Goal: Register for event/course

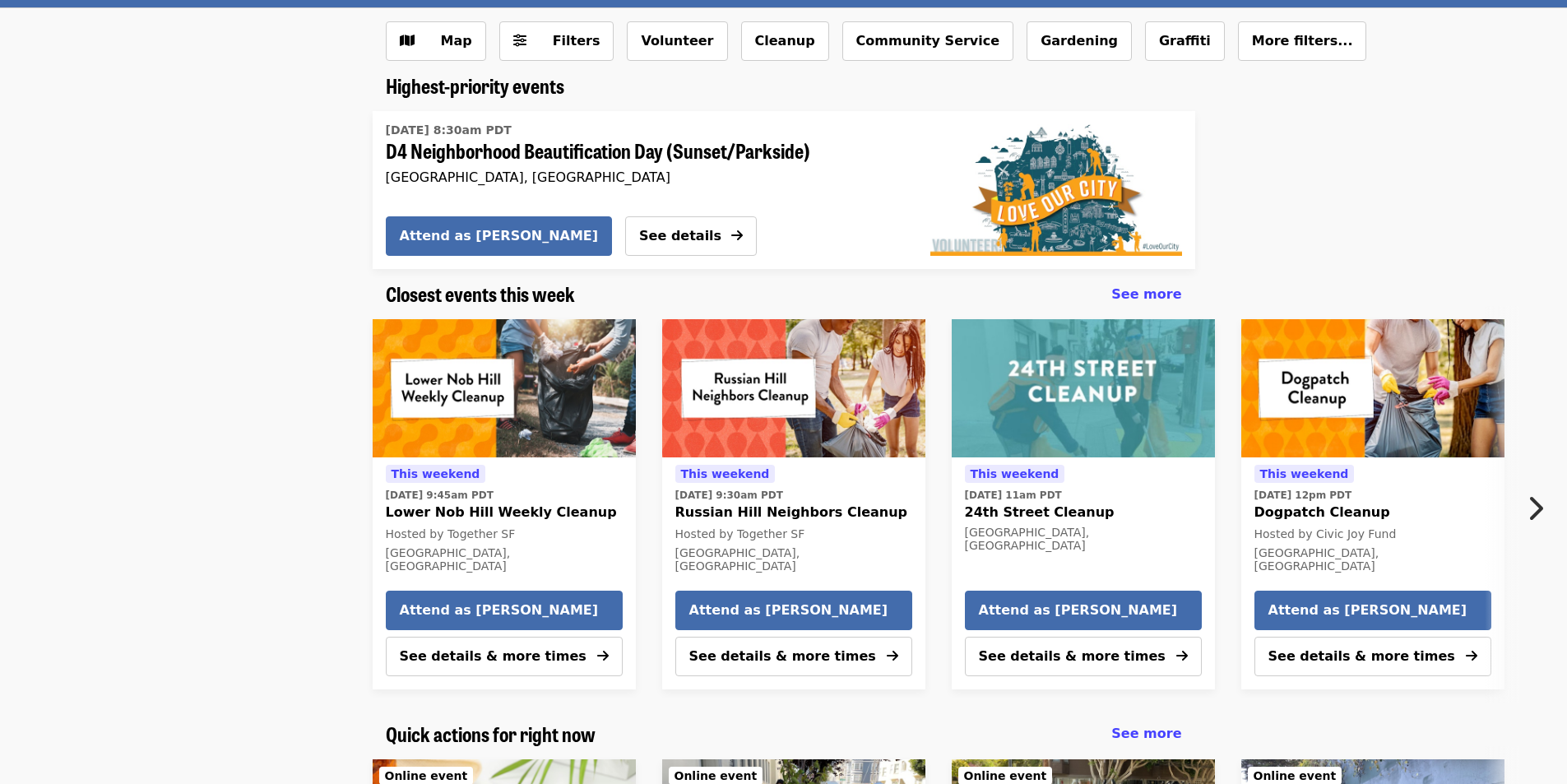
scroll to position [226, 0]
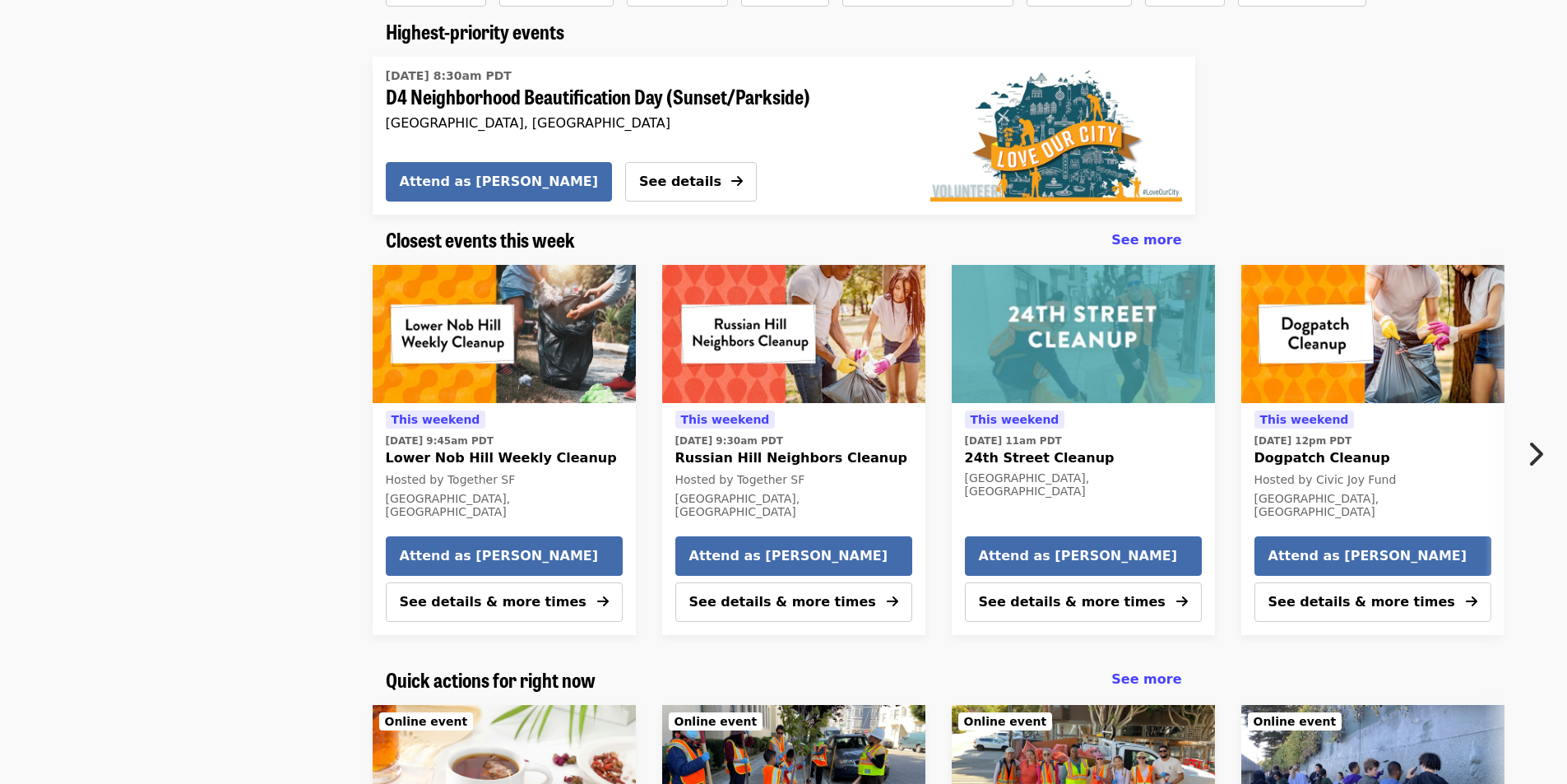
drag, startPoint x: 1386, startPoint y: 216, endPoint x: 1366, endPoint y: 286, distance: 72.8
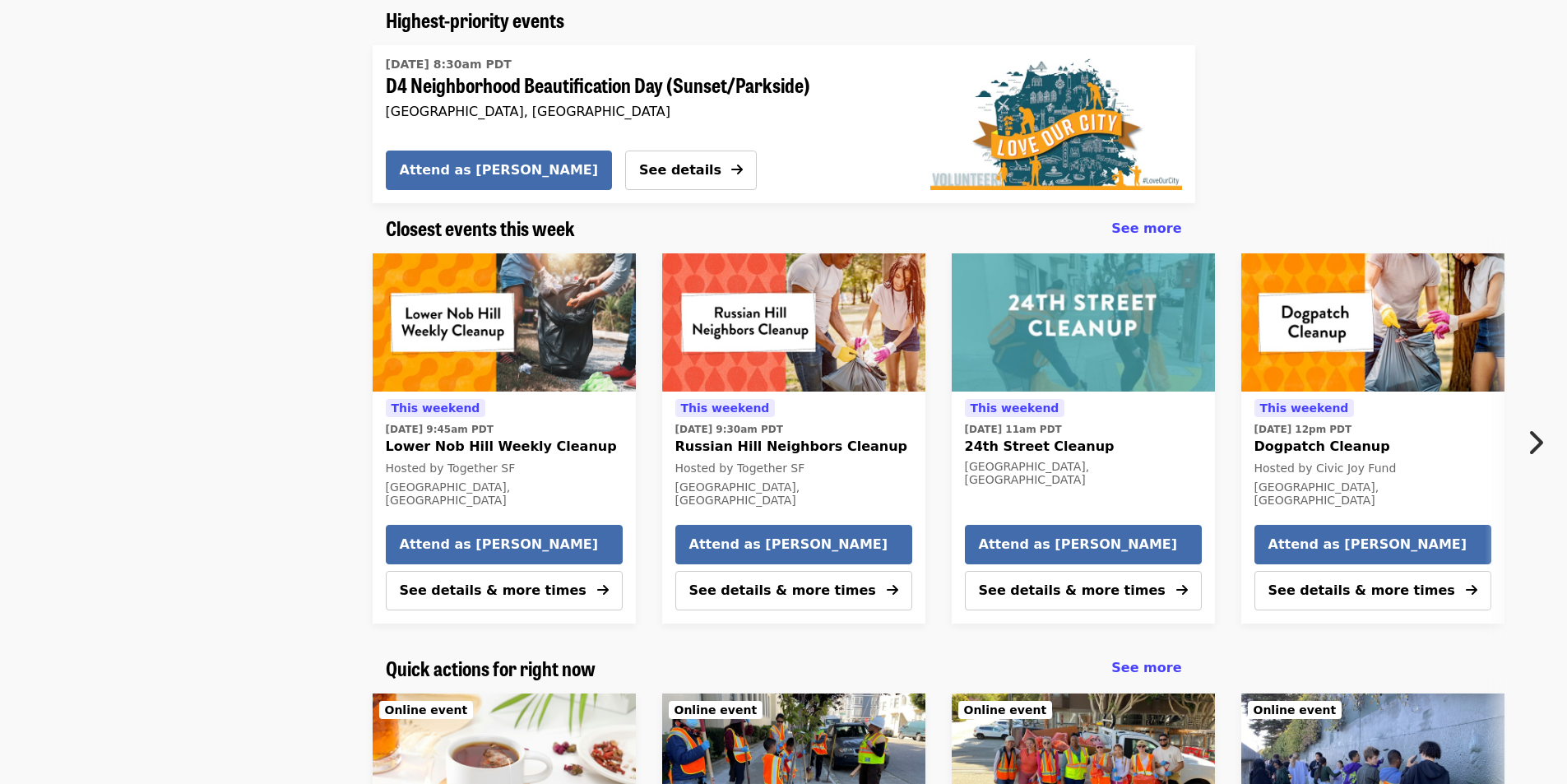
click at [1550, 439] on button "Next item" at bounding box center [1540, 442] width 54 height 46
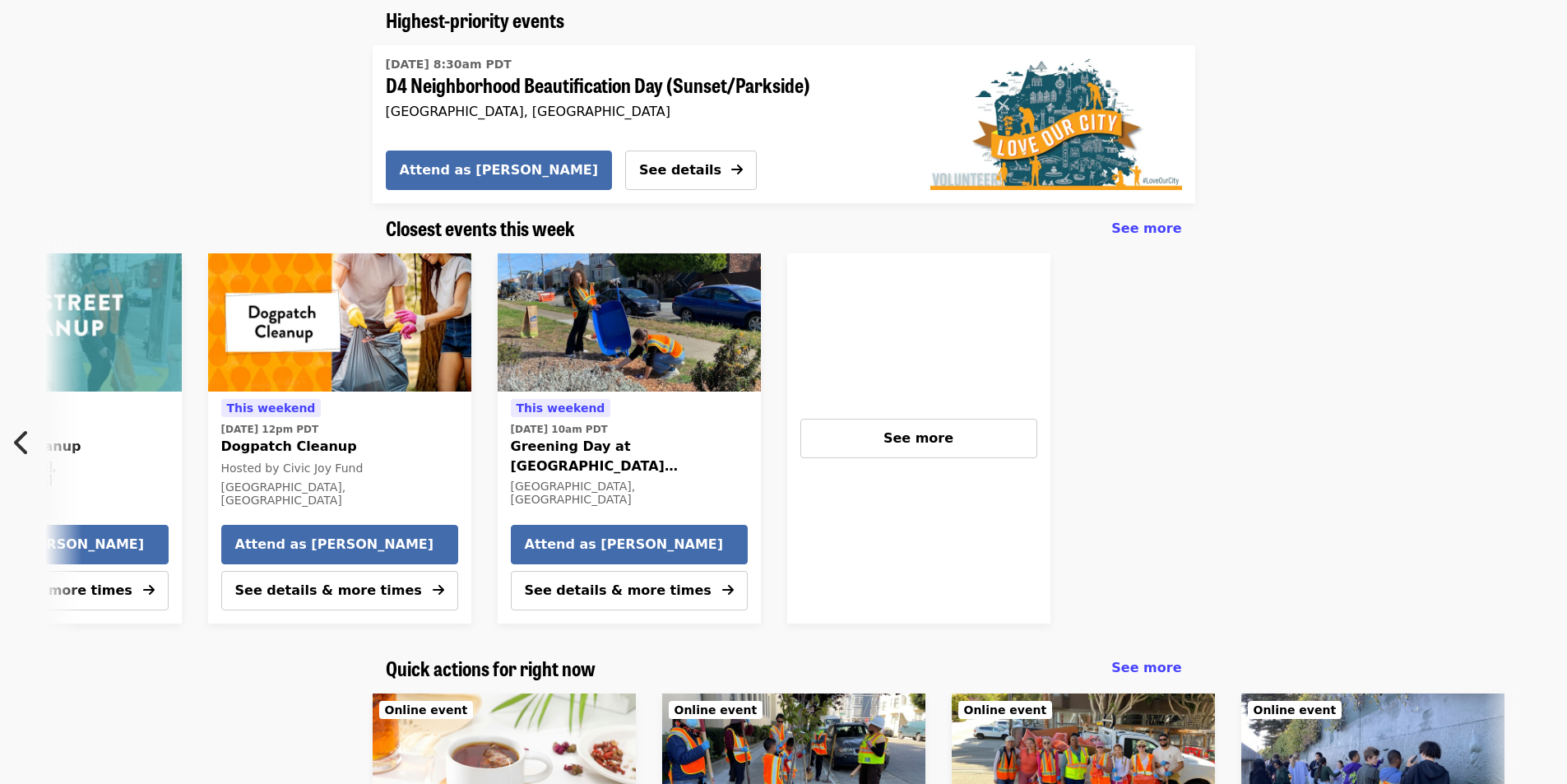
scroll to position [0, 1060]
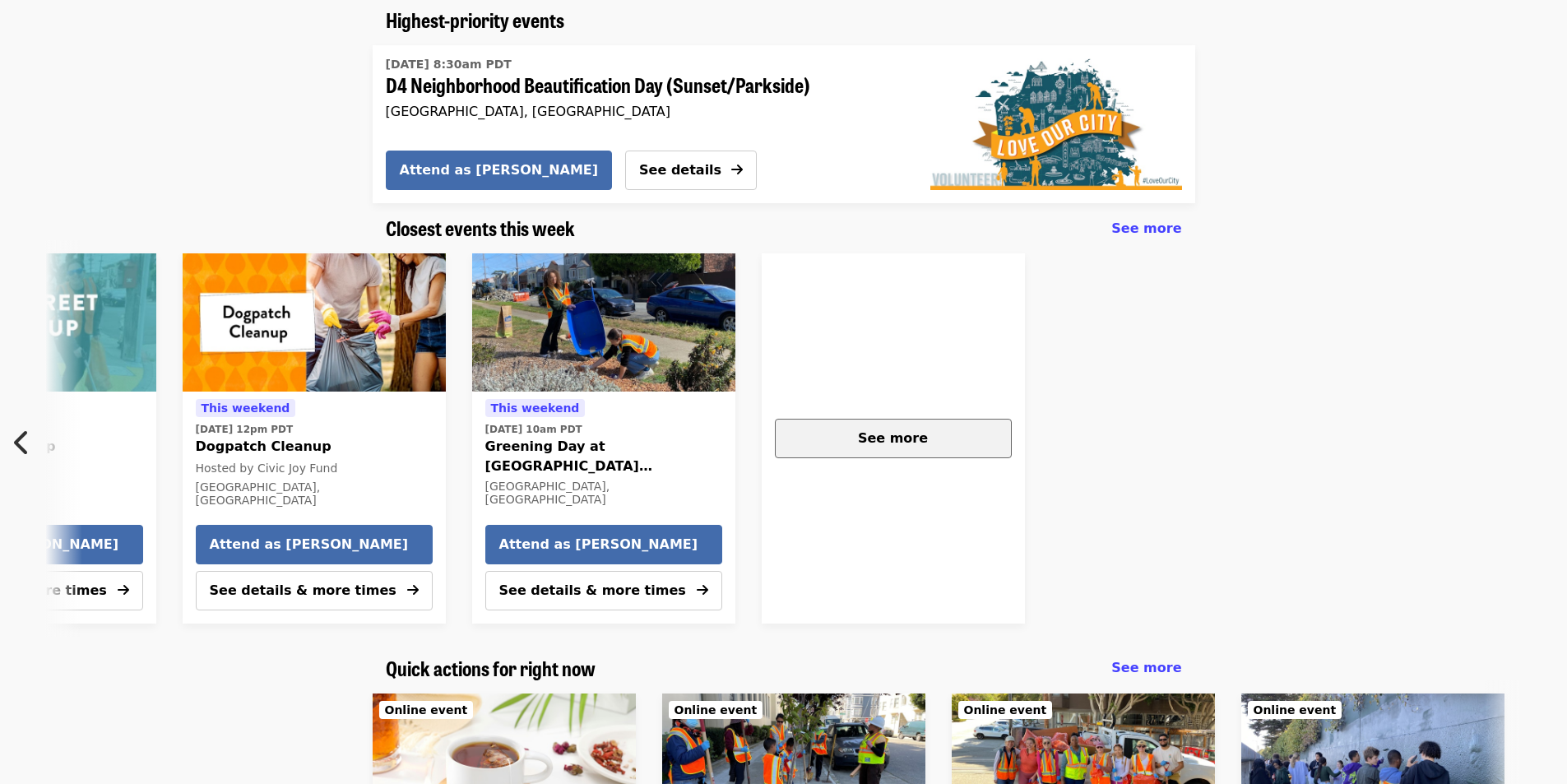
click at [911, 437] on span "See more" at bounding box center [893, 437] width 70 height 15
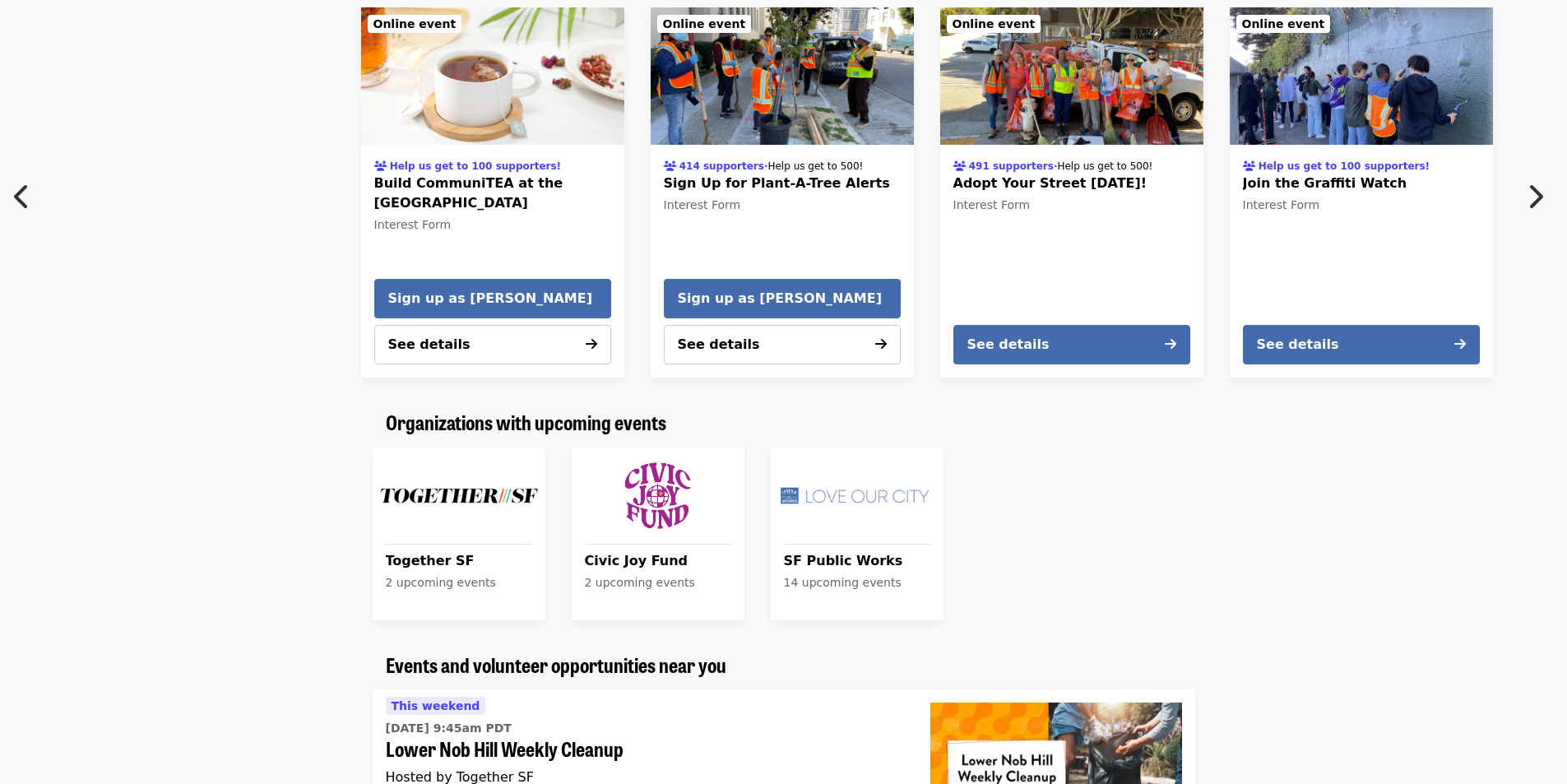
scroll to position [0, 16]
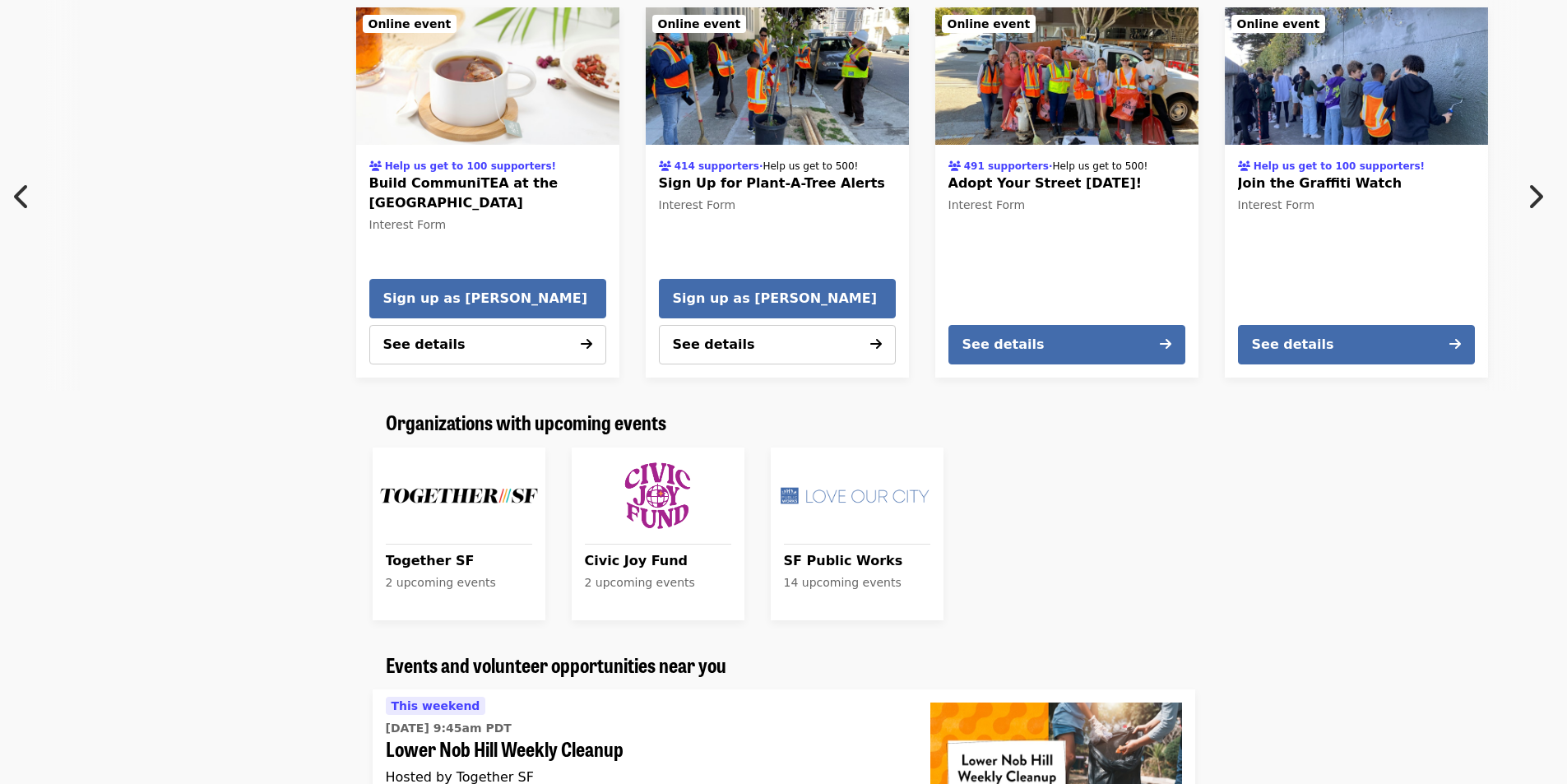
drag, startPoint x: 250, startPoint y: 320, endPoint x: 428, endPoint y: 271, distance: 184.6
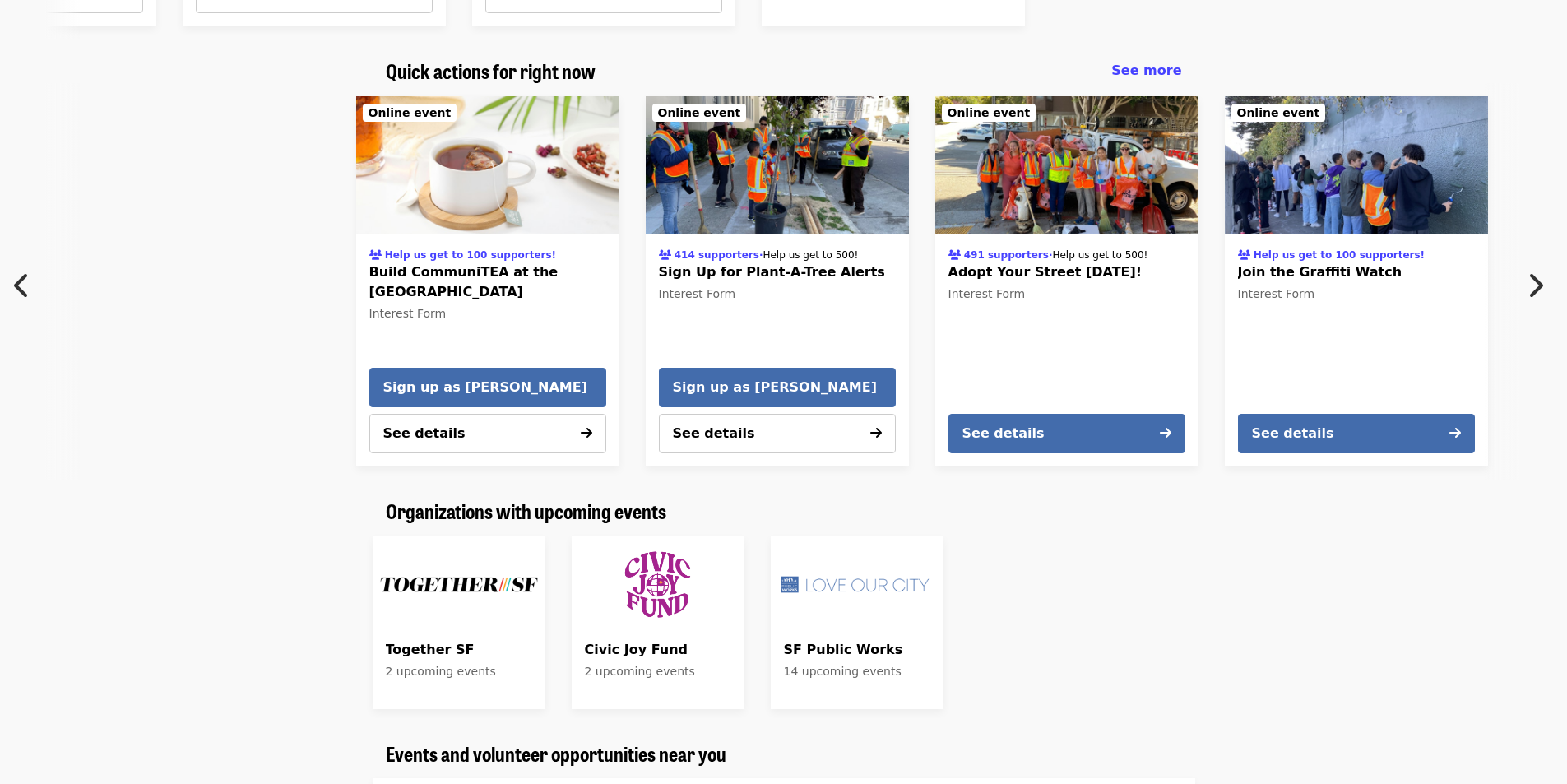
drag, startPoint x: 1369, startPoint y: 510, endPoint x: 1365, endPoint y: 459, distance: 51.2
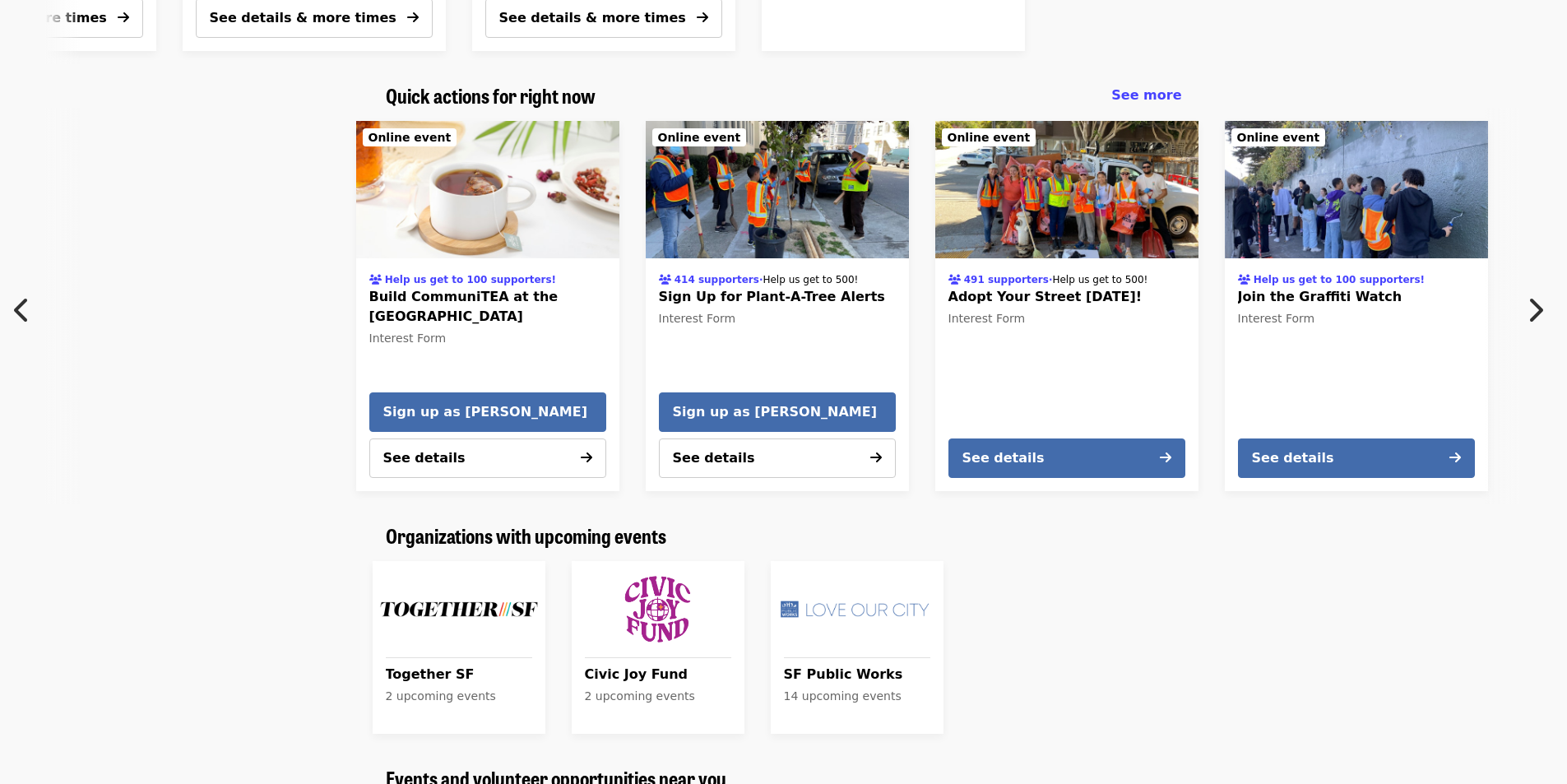
click at [1530, 325] on icon "chevron-right icon" at bounding box center [1535, 310] width 16 height 31
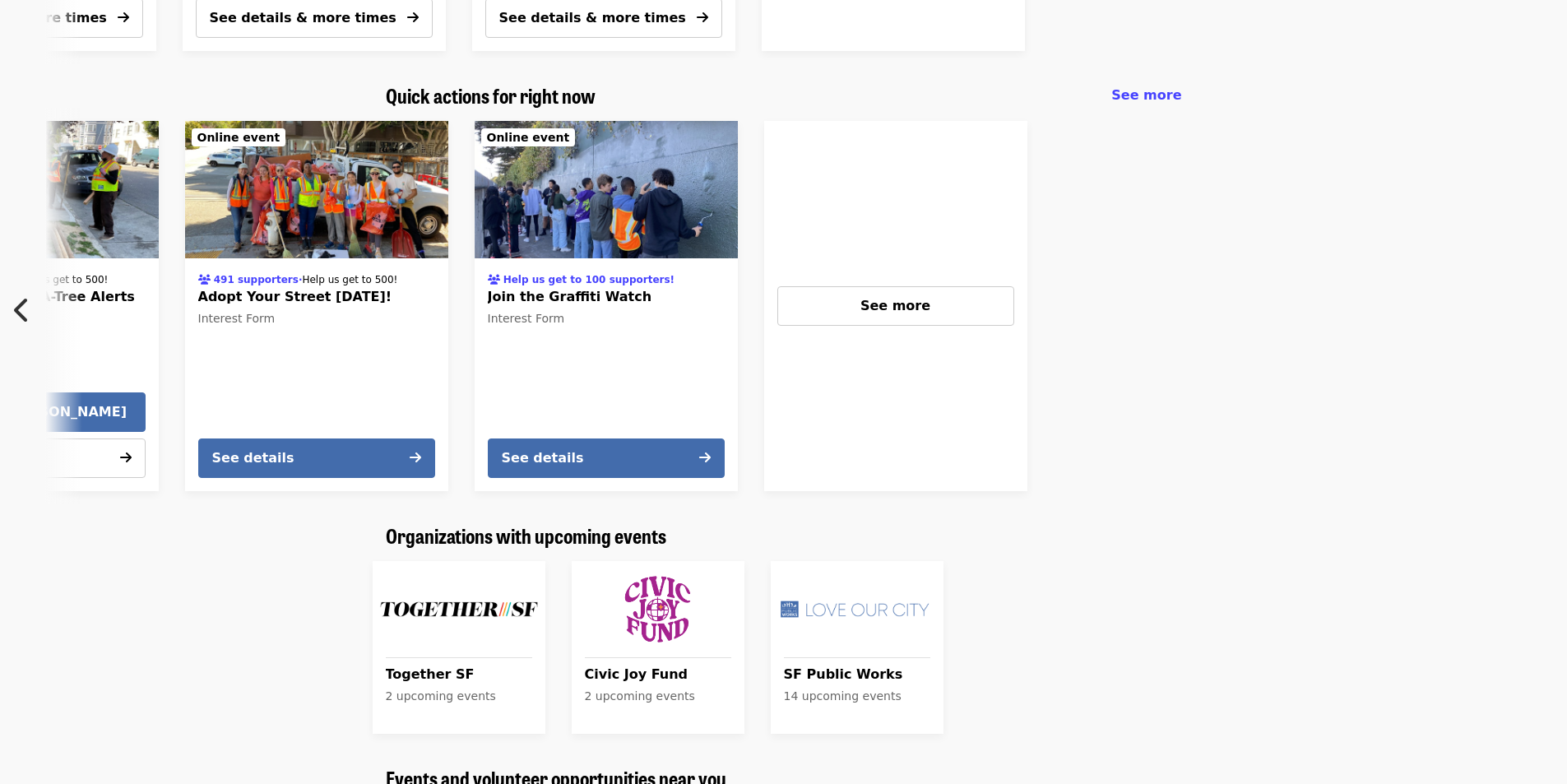
scroll to position [0, 770]
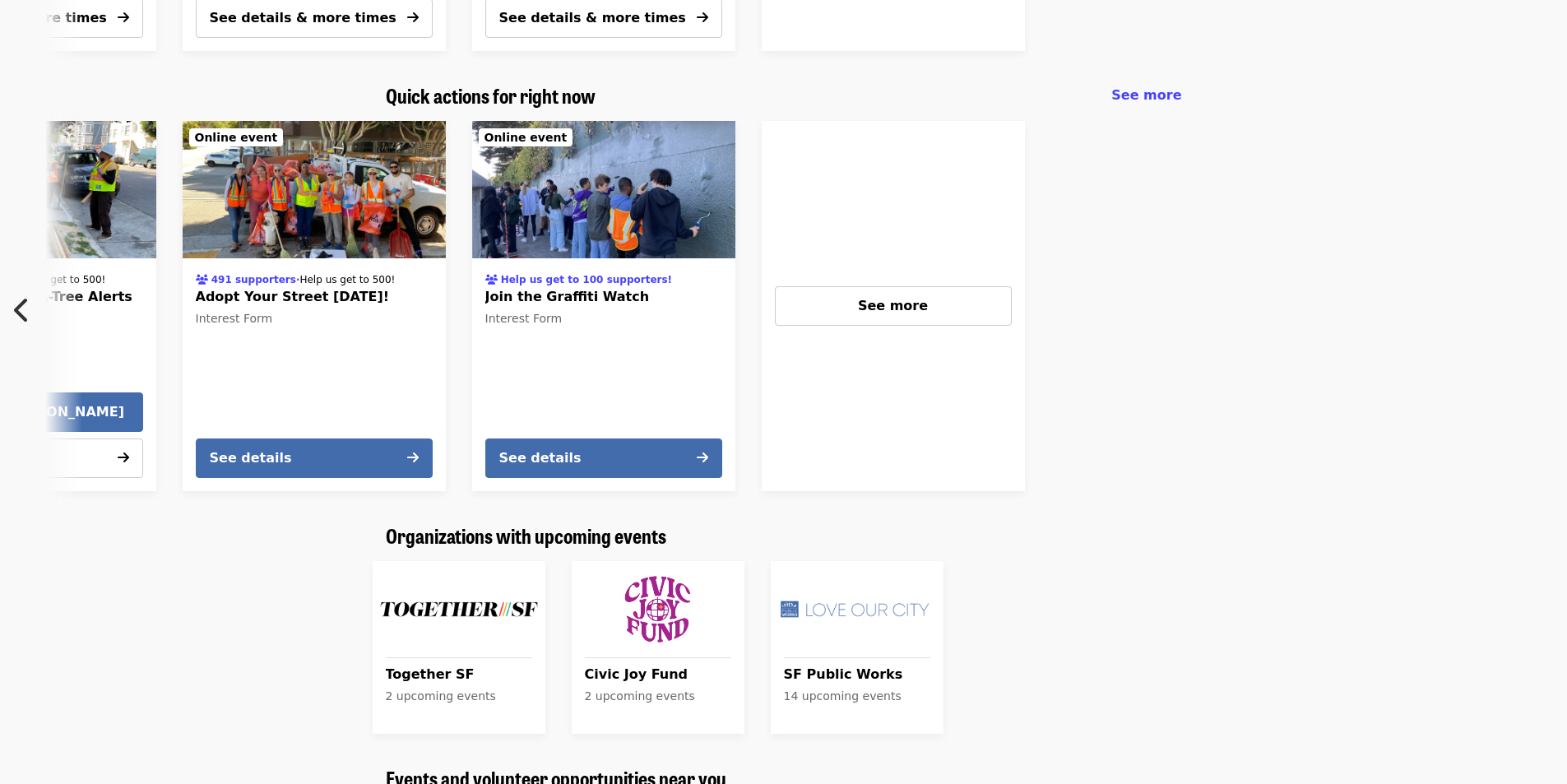
click at [1530, 325] on div "Help us get to 100 supporters! Build CommuniTEA at the Street Tree Nursery Inte…" at bounding box center [784, 305] width 1567 height 396
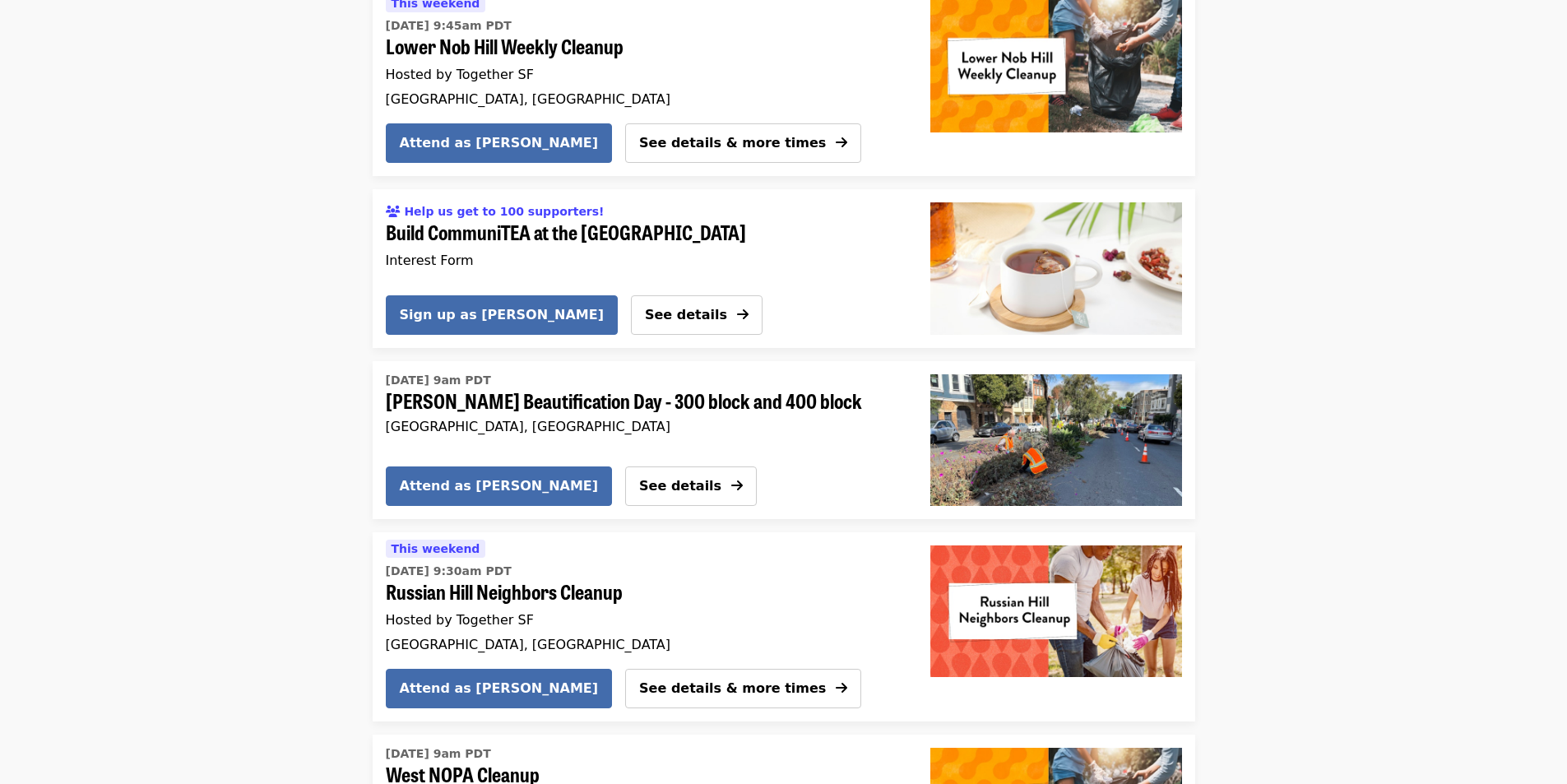
drag, startPoint x: 1367, startPoint y: 330, endPoint x: 1365, endPoint y: 365, distance: 35.1
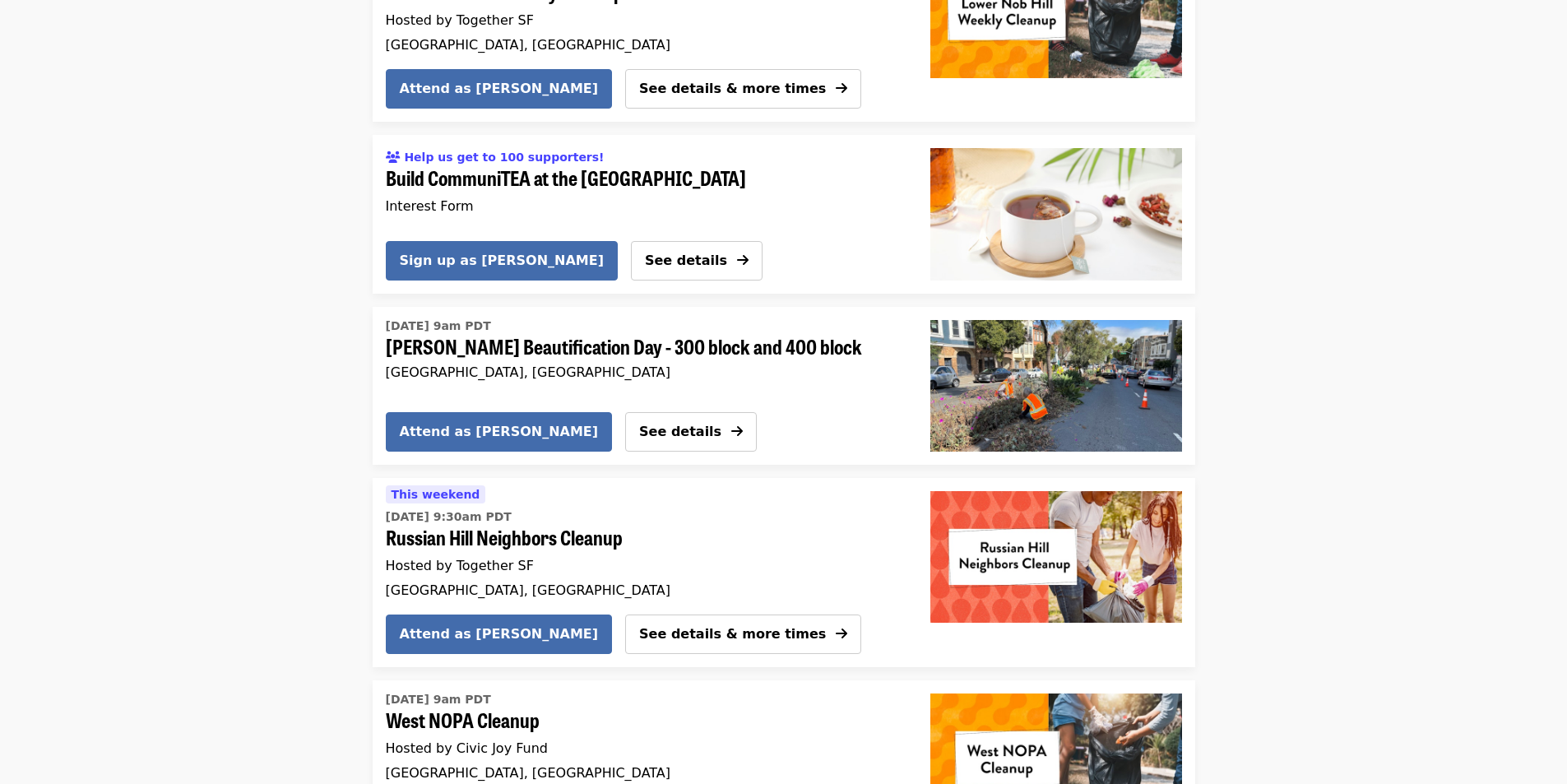
scroll to position [1673, 0]
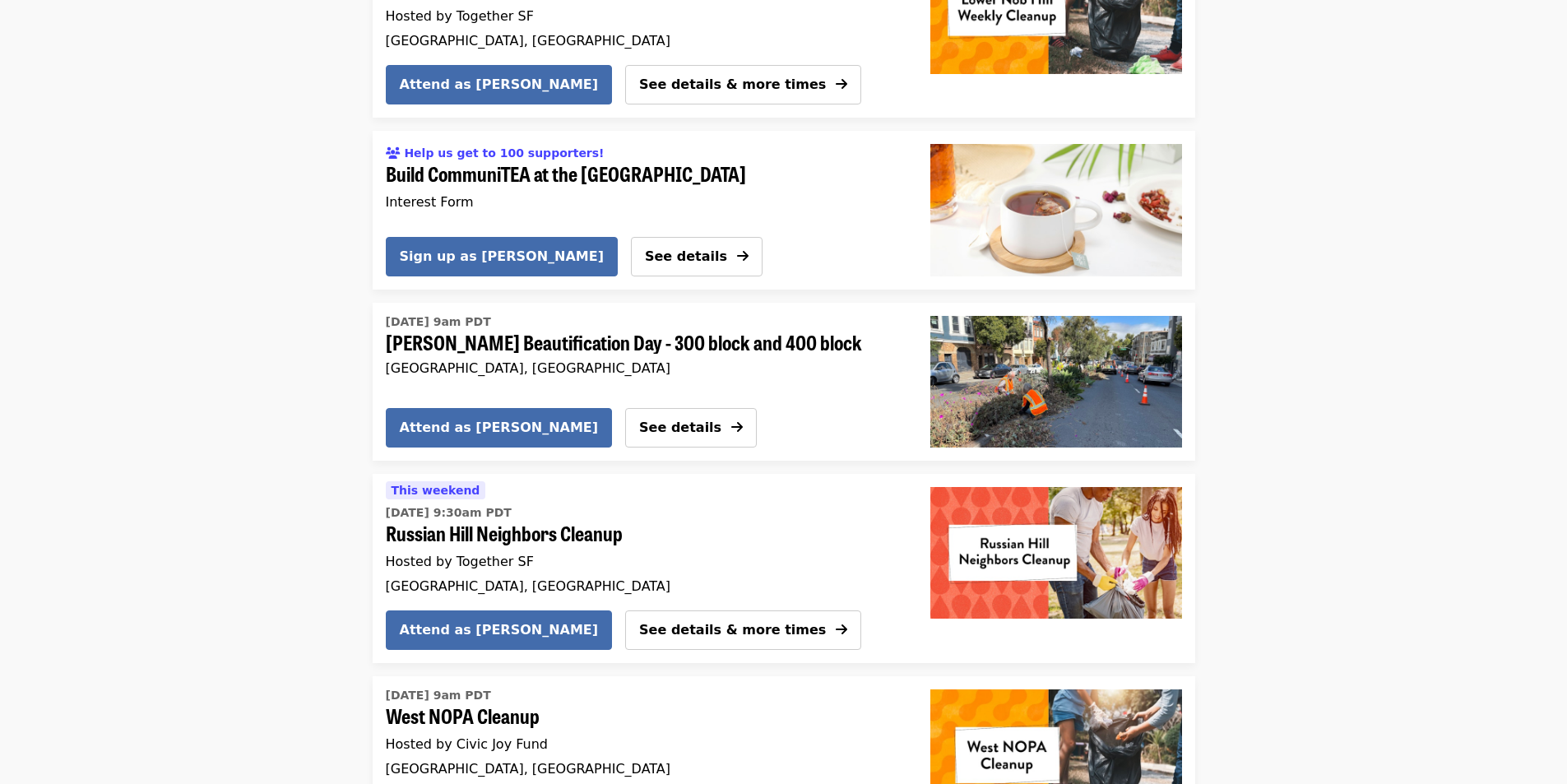
drag, startPoint x: 1291, startPoint y: 397, endPoint x: 1298, endPoint y: 416, distance: 20.2
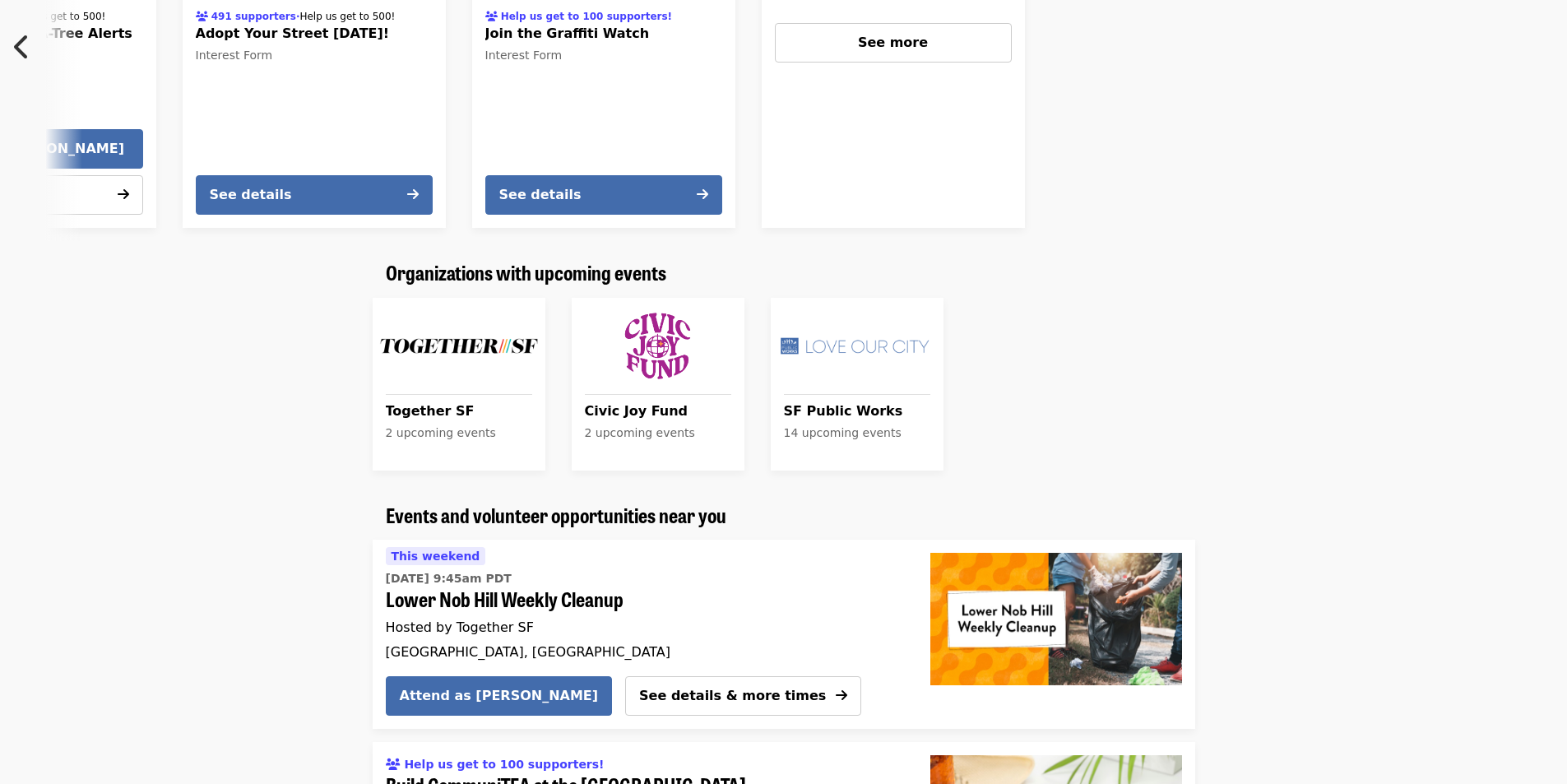
scroll to position [980, 0]
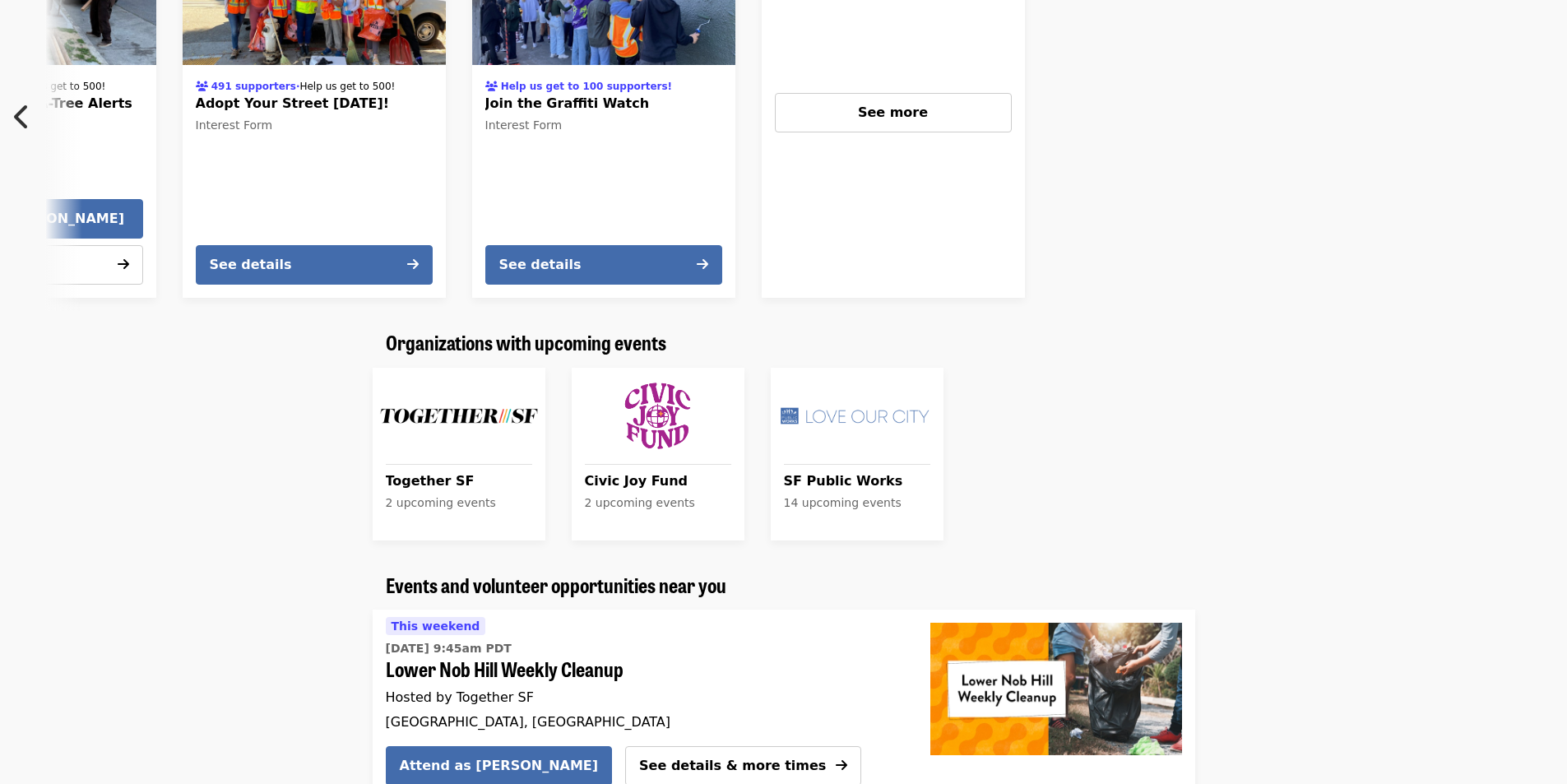
drag, startPoint x: 1318, startPoint y: 278, endPoint x: 1314, endPoint y: 180, distance: 98.1
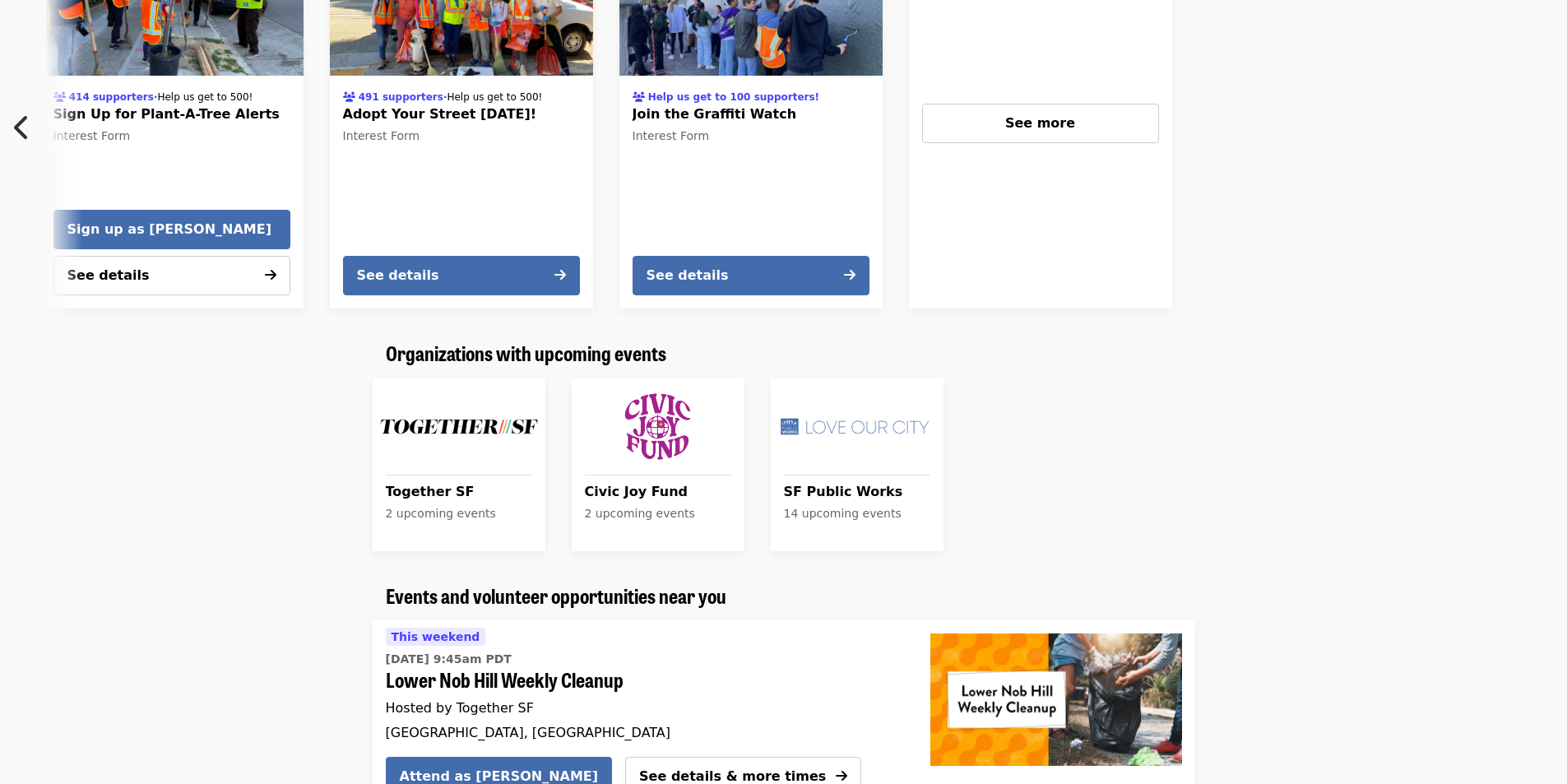
drag, startPoint x: 1330, startPoint y: 216, endPoint x: 1300, endPoint y: 105, distance: 115.0
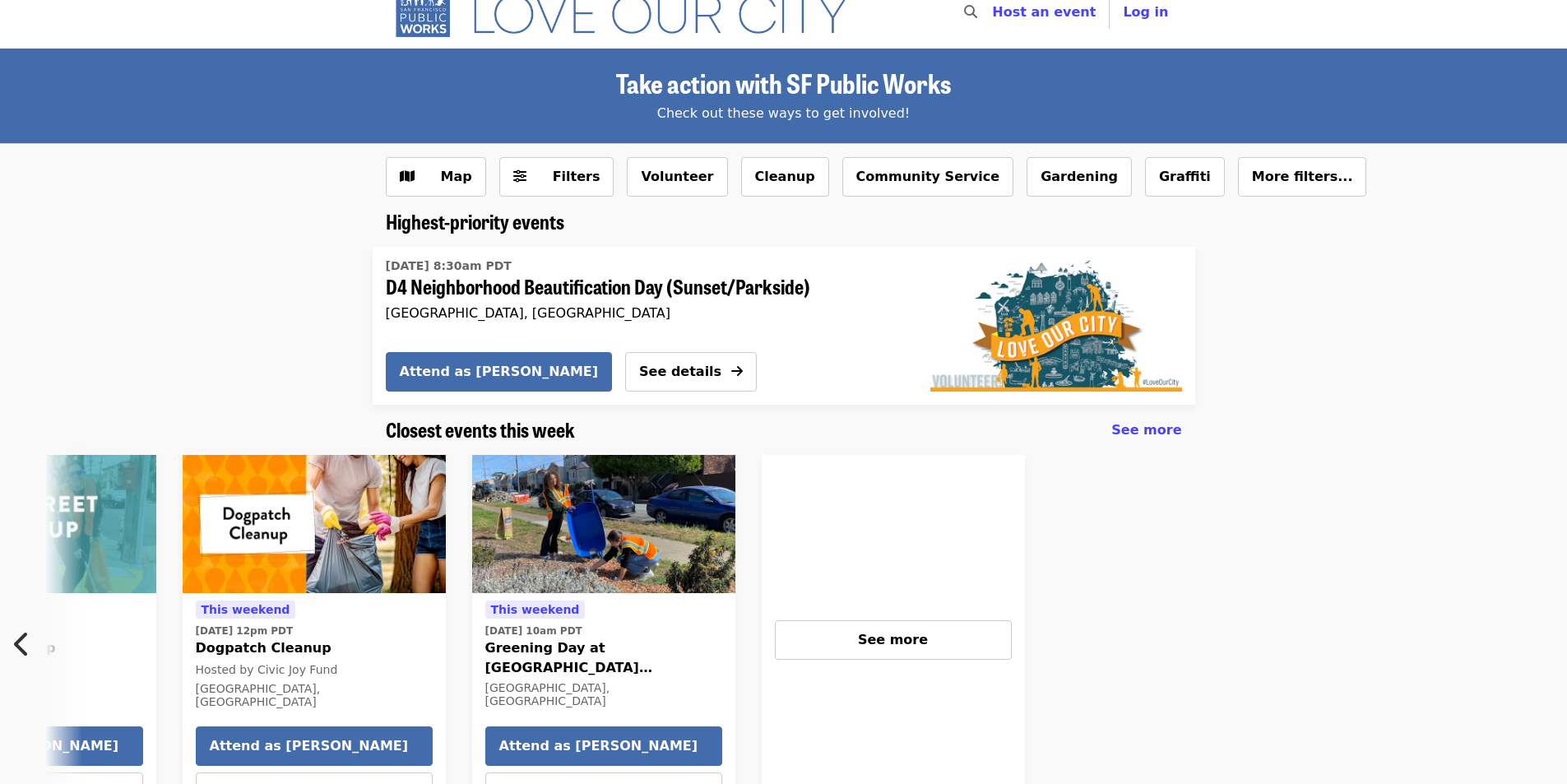
scroll to position [0, 0]
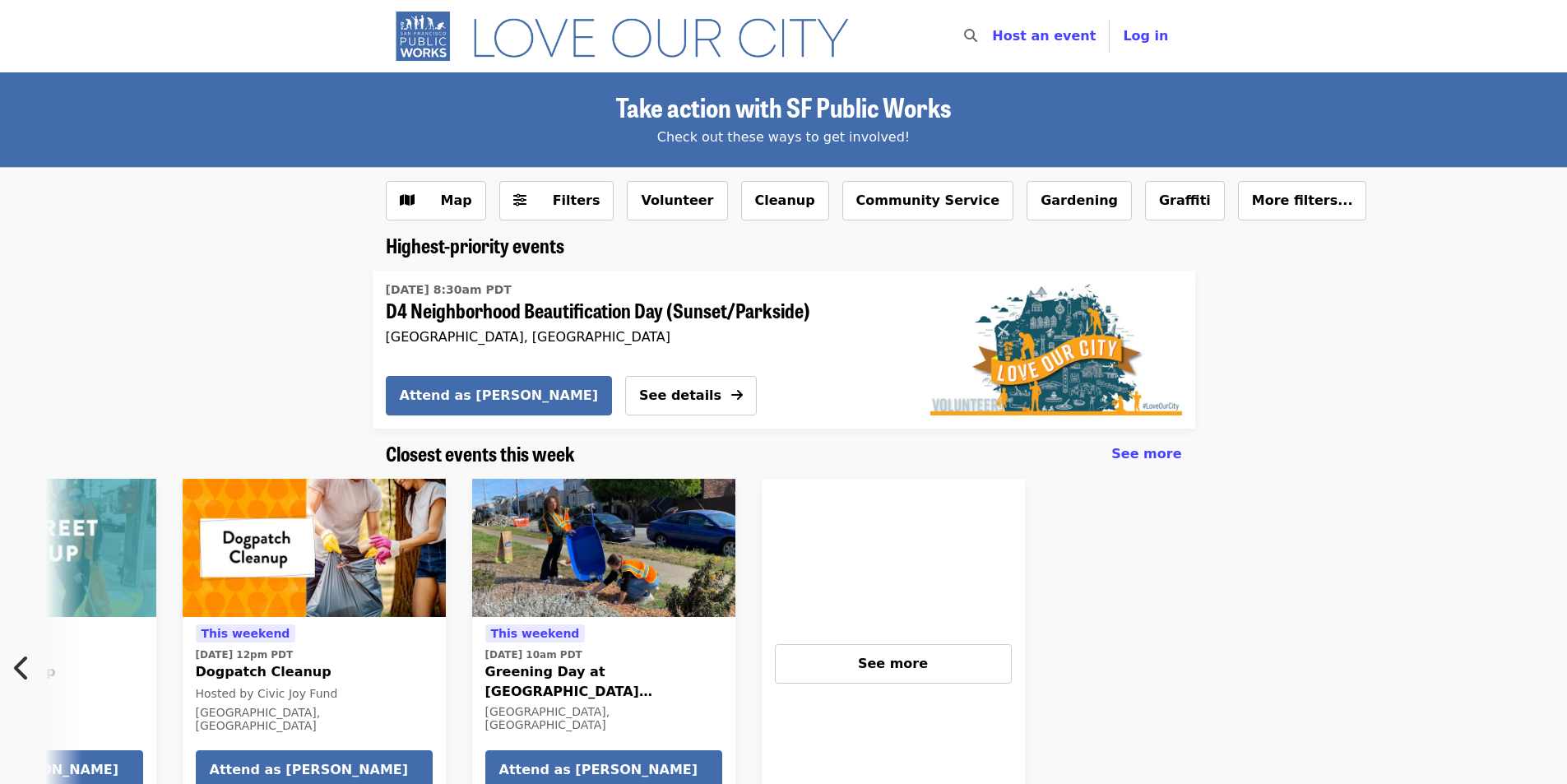
drag, startPoint x: 287, startPoint y: 177, endPoint x: 292, endPoint y: 164, distance: 13.9
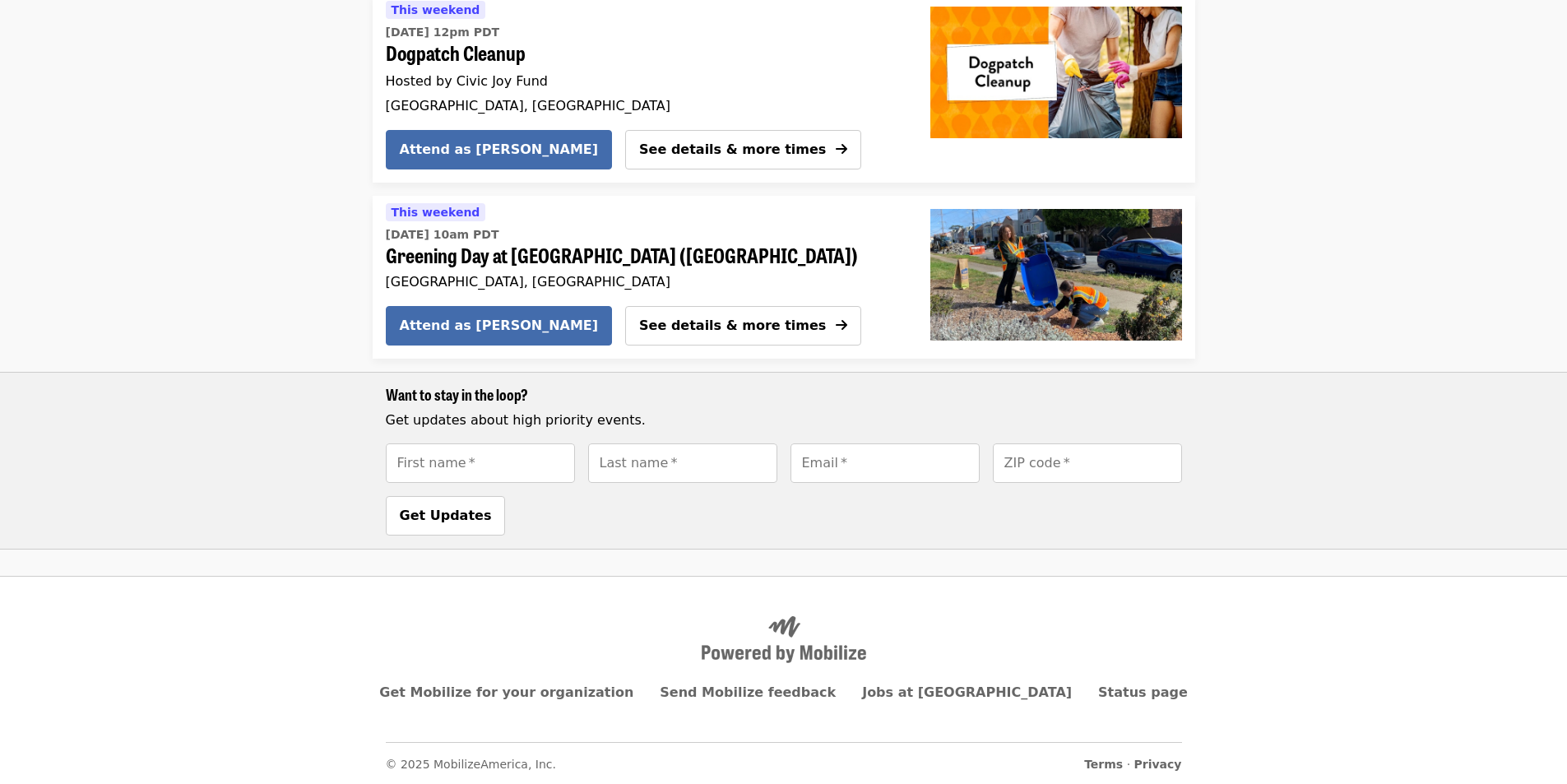
drag, startPoint x: 285, startPoint y: 340, endPoint x: 292, endPoint y: 439, distance: 99.2
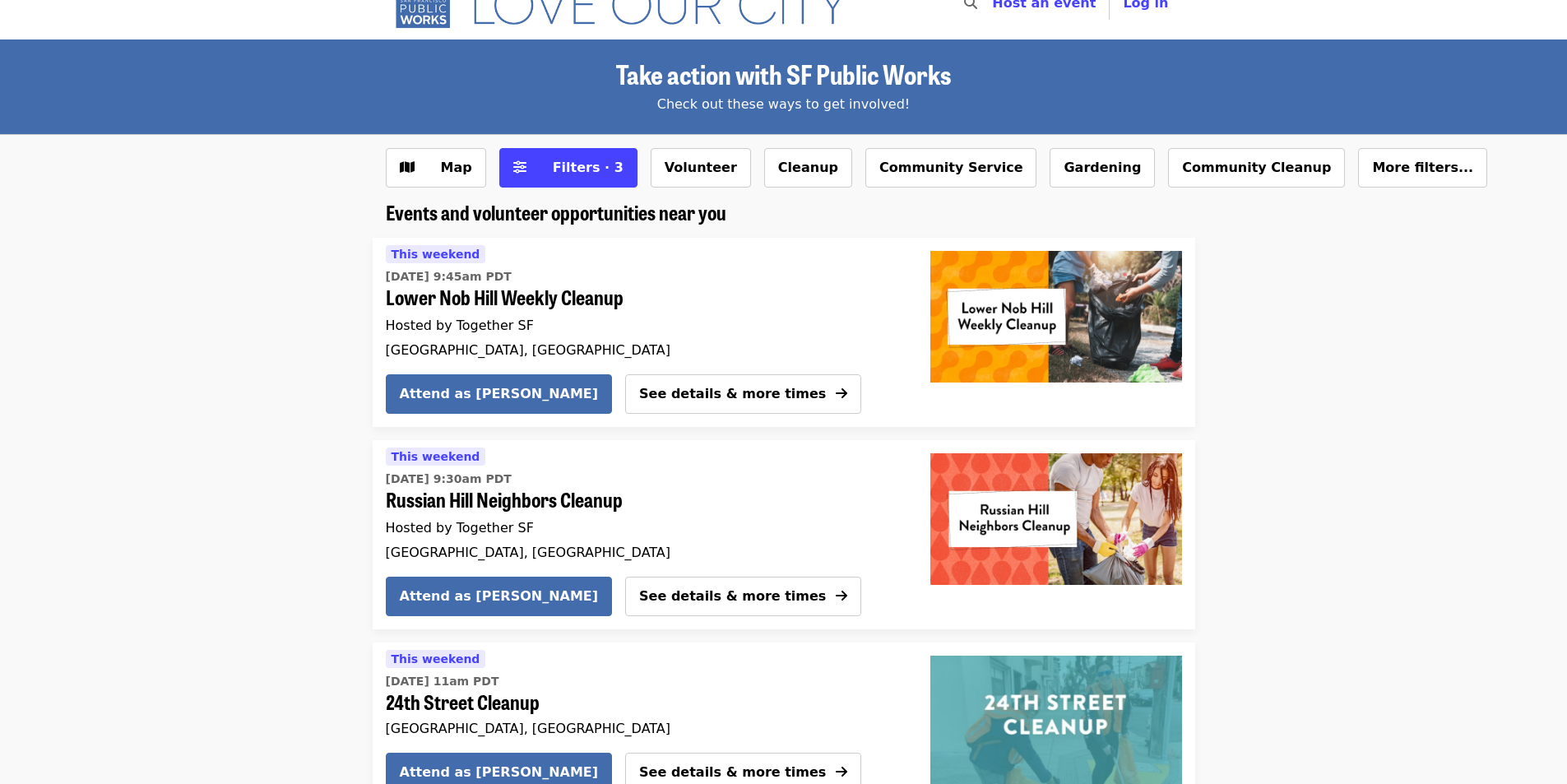
drag, startPoint x: 289, startPoint y: 438, endPoint x: 325, endPoint y: 224, distance: 217.0
